Goal: Check status

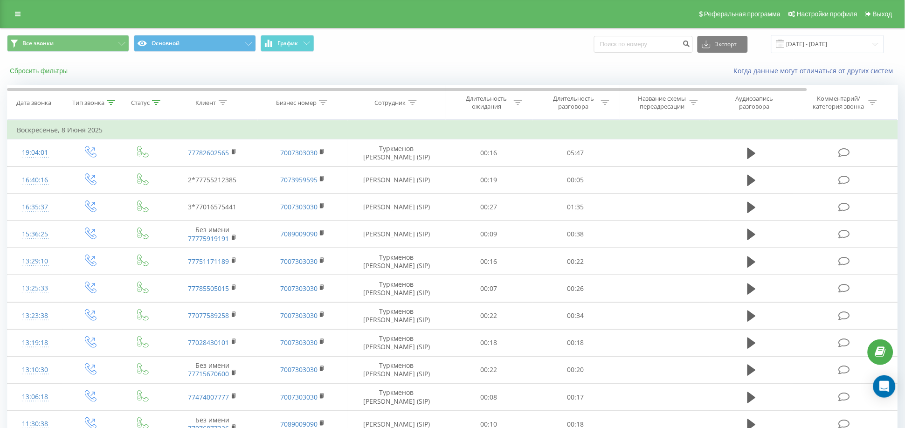
click at [53, 67] on button "Сбросить фильтры" at bounding box center [39, 71] width 65 height 8
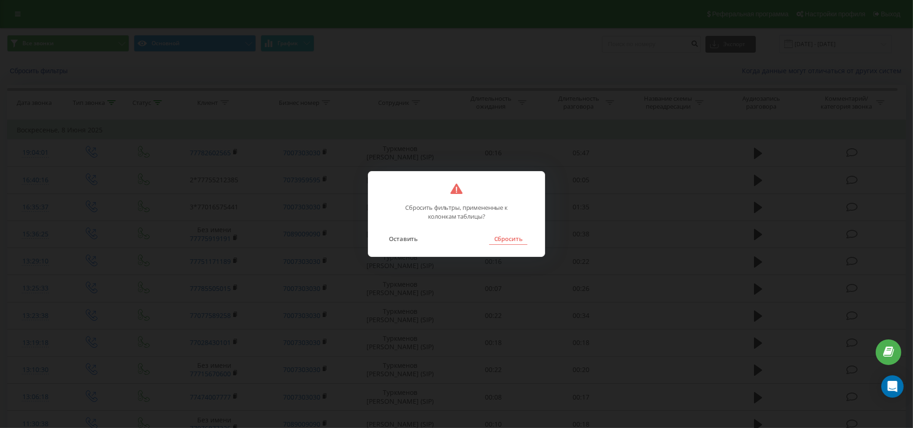
click at [509, 241] on button "Сбросить" at bounding box center [508, 239] width 38 height 12
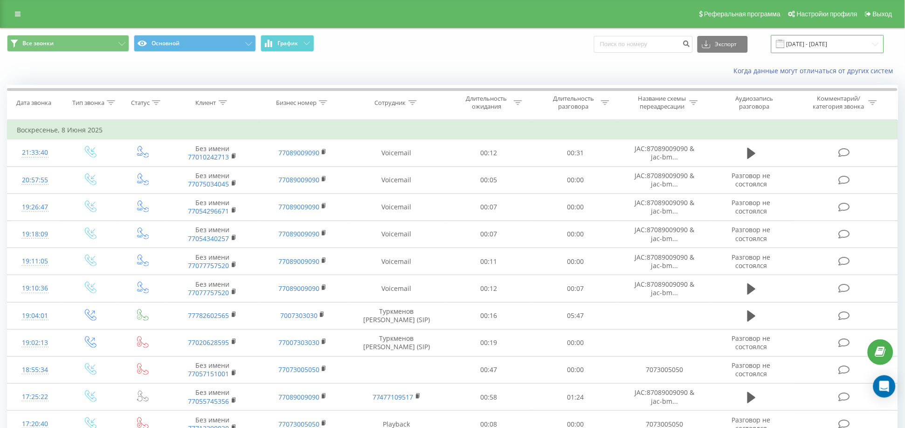
click at [815, 45] on input "08.06.2025 - 08.06.2025" at bounding box center [827, 44] width 113 height 18
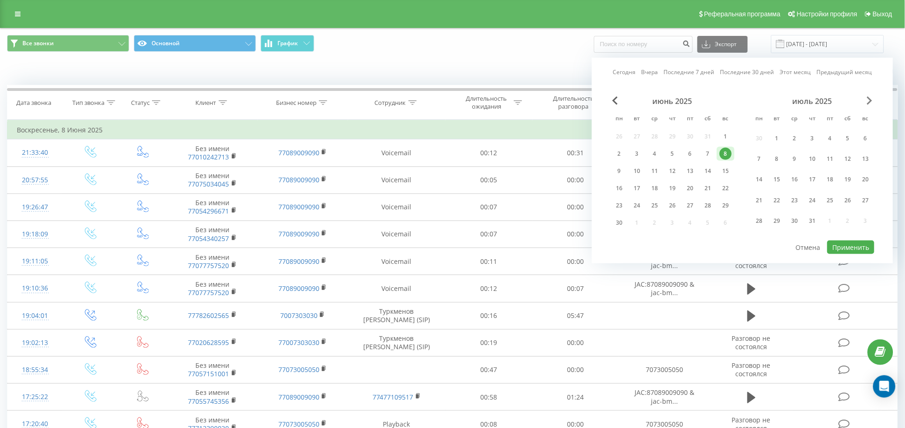
click at [815, 100] on span "Next Month" at bounding box center [871, 101] width 6 height 8
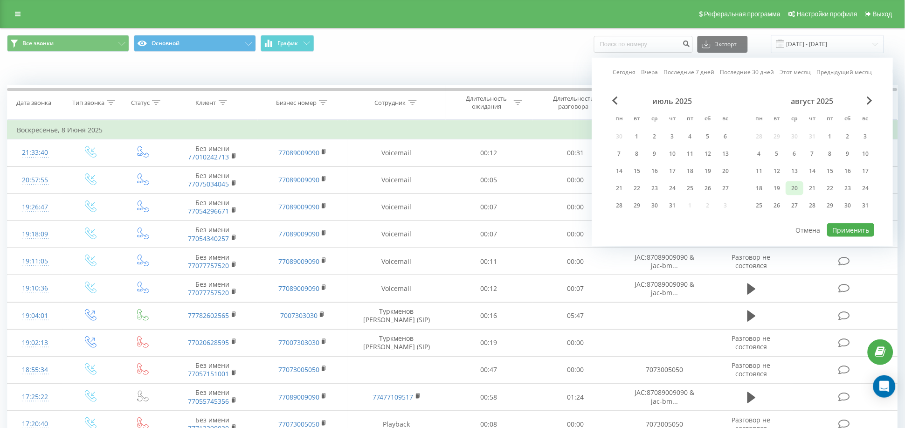
click at [793, 187] on div "20" at bounding box center [795, 188] width 12 height 12
click at [771, 186] on div "19" at bounding box center [778, 188] width 18 height 14
click at [815, 227] on button "Применить" at bounding box center [851, 230] width 47 height 14
type input "19.08.2025 - 20.08.2025"
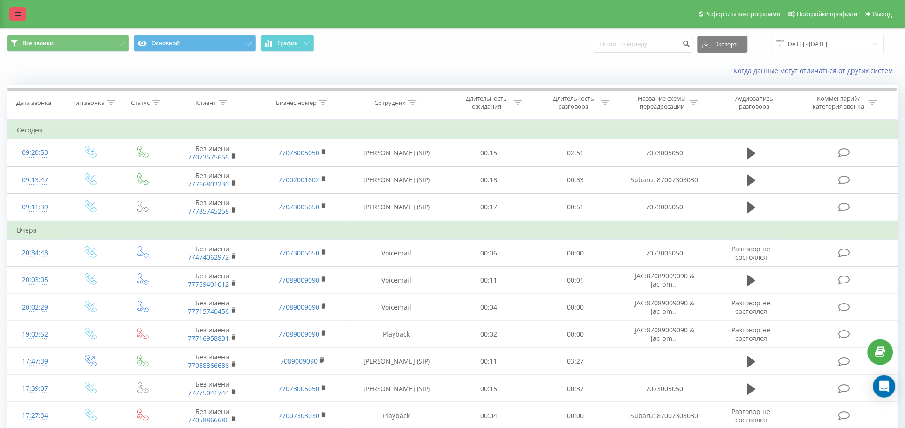
click at [15, 11] on icon at bounding box center [18, 14] width 6 height 7
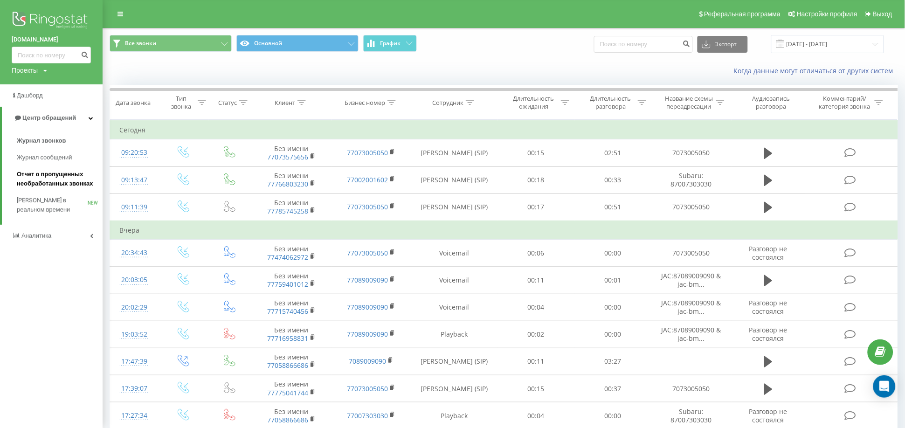
click at [74, 174] on span "Отчет о пропущенных необработанных звонках" at bounding box center [57, 179] width 81 height 19
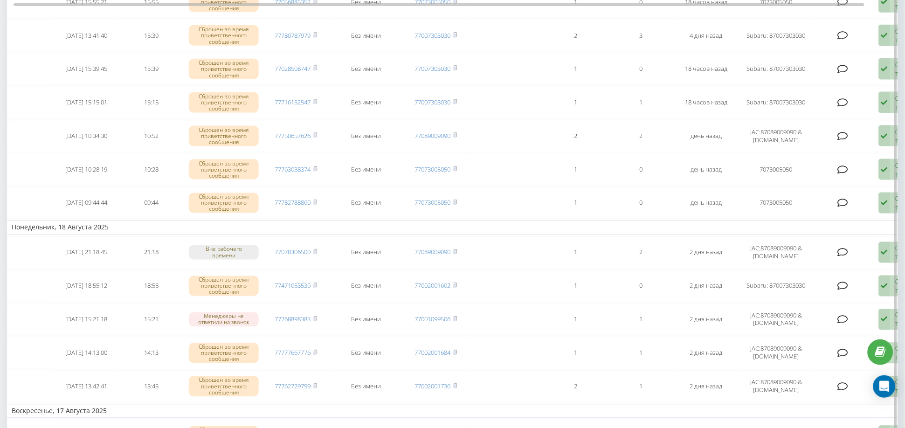
scroll to position [52, 0]
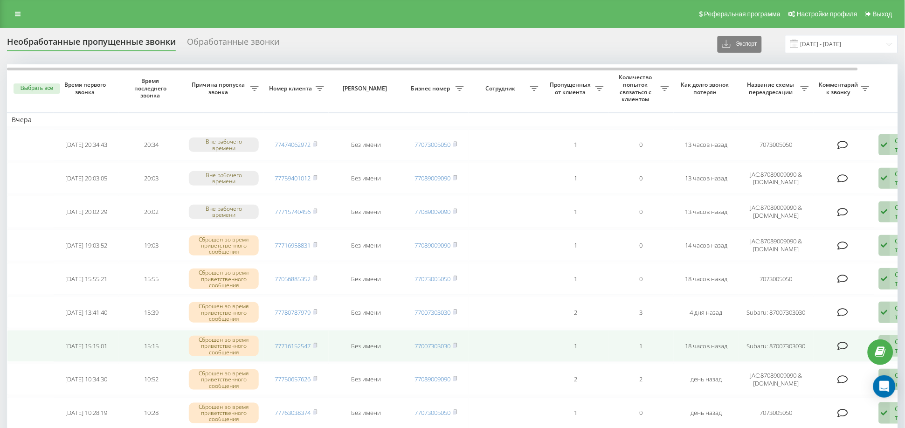
scroll to position [52, 0]
